Goal: Task Accomplishment & Management: Manage account settings

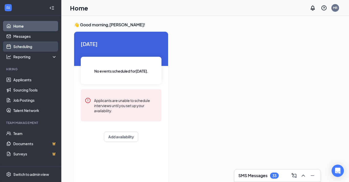
click at [13, 47] on link "Scheduling" at bounding box center [35, 46] width 44 height 10
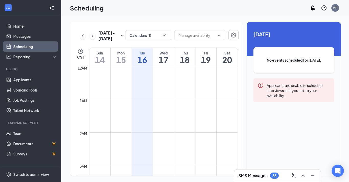
scroll to position [251, 0]
click at [148, 35] on button "Calendars (1)" at bounding box center [148, 35] width 46 height 10
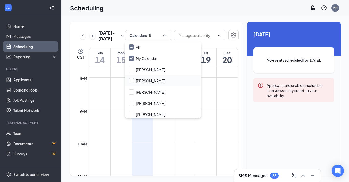
click at [150, 82] on input "[PERSON_NAME]" at bounding box center [147, 80] width 36 height 5
click at [132, 80] on input "[PERSON_NAME]" at bounding box center [147, 80] width 36 height 5
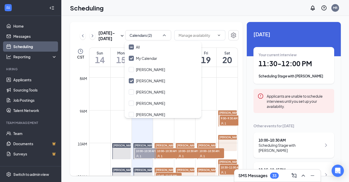
checkbox input "true"
click at [171, 28] on div "[DATE] - [DATE] Calendars (2) CST Sun 14 Mon 15 Tue 16 Wed 17 Thu 18 Fri 19 Sat…" at bounding box center [156, 99] width 173 height 154
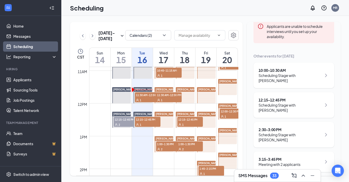
scroll to position [351, 0]
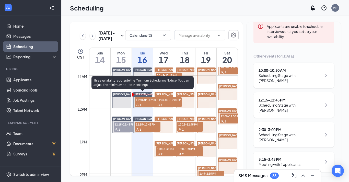
click at [141, 100] on span "11:30 AM-12:00 PM" at bounding box center [148, 99] width 26 height 5
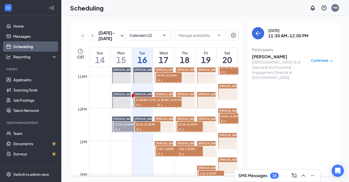
click at [146, 126] on span "12:15-12:45 PM" at bounding box center [148, 124] width 26 height 5
click at [30, 80] on link "Applicants" at bounding box center [35, 80] width 44 height 10
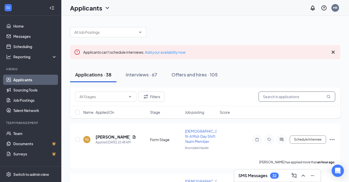
click at [278, 96] on input "text" at bounding box center [297, 96] width 77 height 10
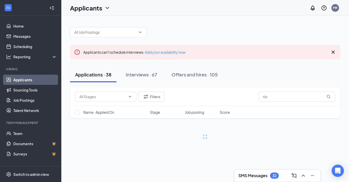
click at [334, 52] on icon "Cross" at bounding box center [333, 52] width 6 height 6
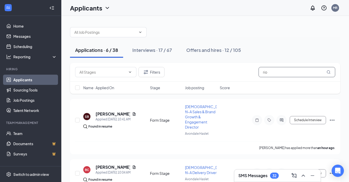
click at [271, 73] on input "rio" at bounding box center [297, 72] width 77 height 10
type input "r"
type input "driver"
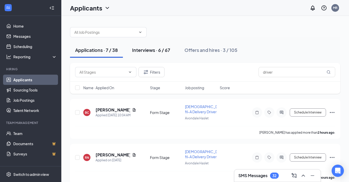
click at [143, 52] on div "Interviews · 6 / 67" at bounding box center [151, 50] width 38 height 6
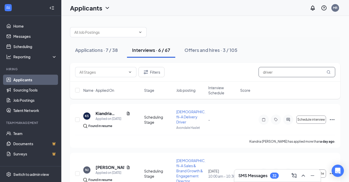
click at [273, 72] on input "driver" at bounding box center [297, 72] width 77 height 10
type input "d"
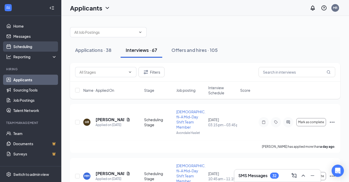
click at [23, 47] on link "Scheduling" at bounding box center [35, 46] width 44 height 10
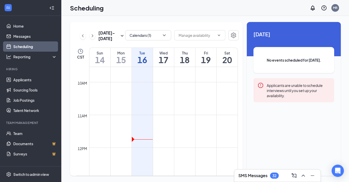
scroll to position [317, 0]
click at [155, 28] on div "[DATE] - [DATE] Calendars (1) CST Sun 14 Mon 15 Tue 16 Wed 17 Thu 18 Fri 19 Sat…" at bounding box center [156, 99] width 173 height 154
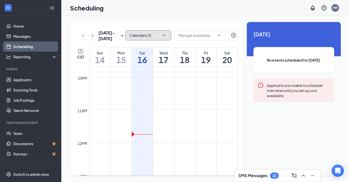
click at [157, 37] on button "Calendars (1)" at bounding box center [148, 35] width 46 height 10
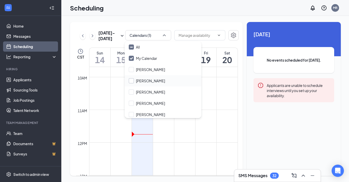
click at [133, 83] on input "[PERSON_NAME]" at bounding box center [147, 80] width 36 height 5
checkbox input "true"
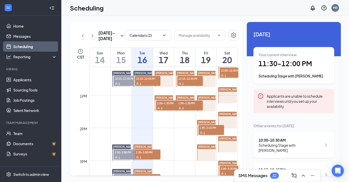
scroll to position [359, 0]
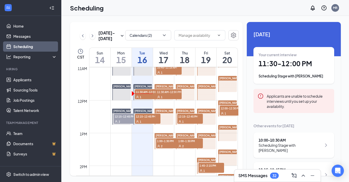
click at [147, 98] on div "1" at bounding box center [148, 96] width 26 height 5
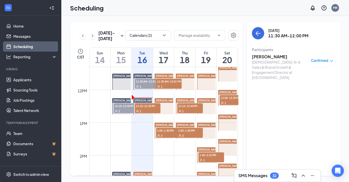
scroll to position [374, 0]
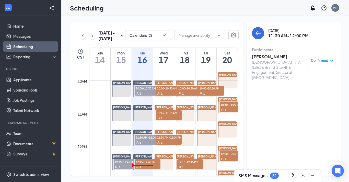
scroll to position [351, 0]
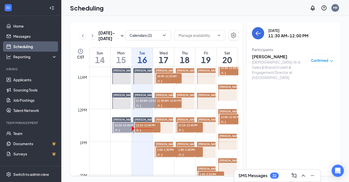
click at [149, 126] on span "12:15-12:45 PM" at bounding box center [148, 124] width 26 height 5
click at [152, 128] on link "Carl Hillerbrand 12:15-12:45 PM 1" at bounding box center [142, 125] width 20 height 16
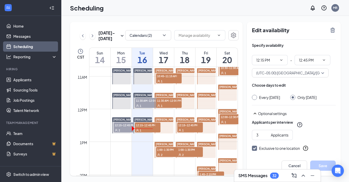
type input "12:15 PM"
type input "12:45 PM"
click at [232, 19] on div "[DATE] - [DATE] Calendars (2) CST Sun 14 Mon 15 Tue 16 Wed 17 Thu 18 Fri 19 Sat…" at bounding box center [205, 99] width 288 height 166
click at [147, 128] on div "1" at bounding box center [148, 130] width 26 height 5
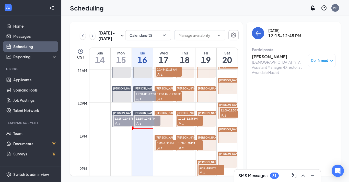
scroll to position [355, 0]
